Goal: Information Seeking & Learning: Check status

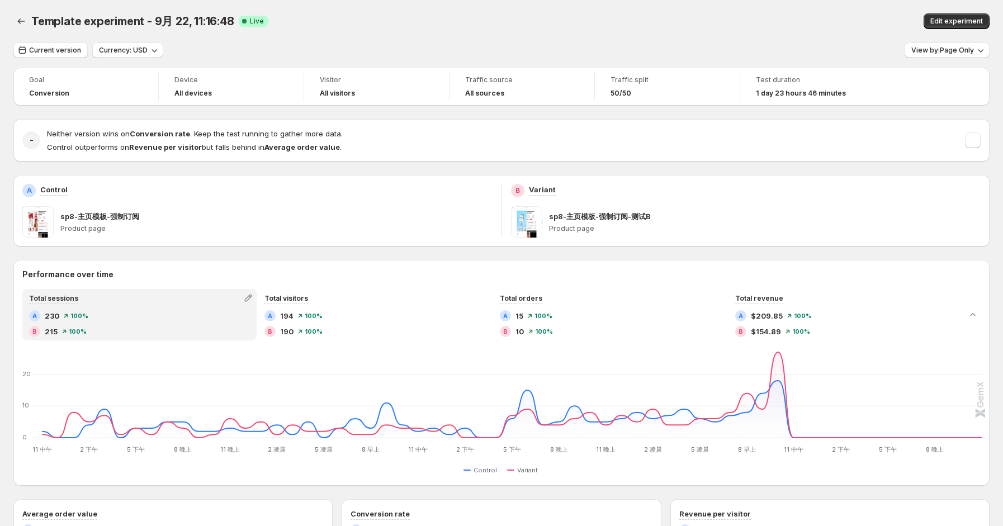
click at [422, 26] on div "Template experiment - 9月 22, 11:16:48 Live" at bounding box center [310, 21] width 558 height 16
